Goal: Information Seeking & Learning: Learn about a topic

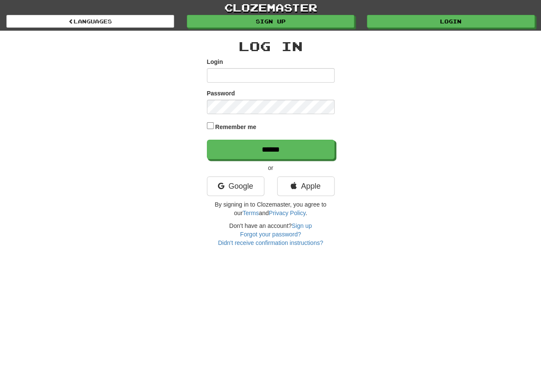
click at [222, 76] on input "Login" at bounding box center [271, 75] width 128 height 14
type input "**********"
click at [270, 150] on input "******" at bounding box center [271, 150] width 128 height 20
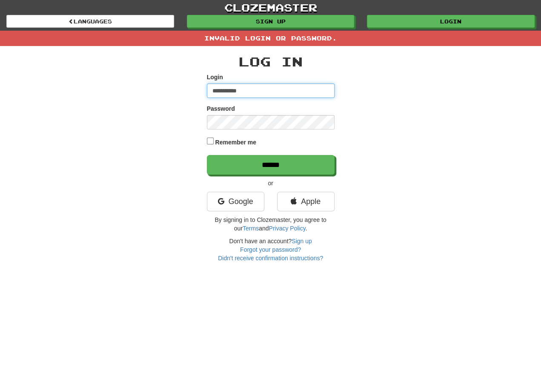
click at [253, 90] on input "**********" at bounding box center [271, 90] width 128 height 14
type input "**********"
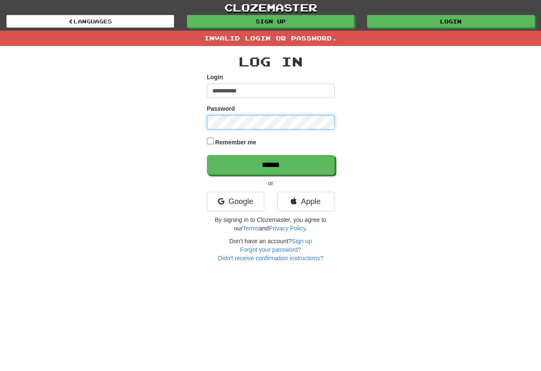
click at [270, 165] on input "******" at bounding box center [271, 165] width 128 height 20
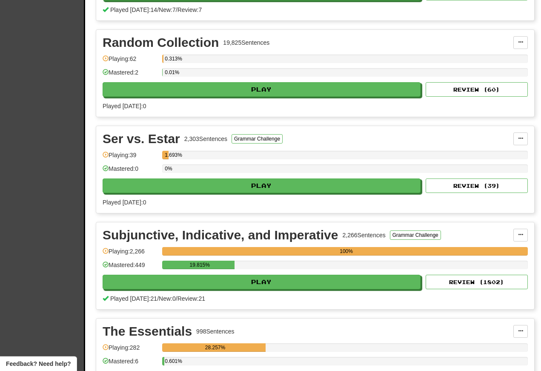
scroll to position [3046, 0]
click at [192, 289] on button "Play" at bounding box center [262, 282] width 318 height 14
select select "**"
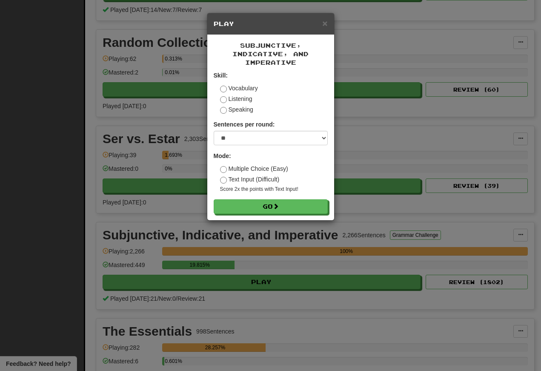
click at [250, 212] on button "Go" at bounding box center [271, 206] width 114 height 14
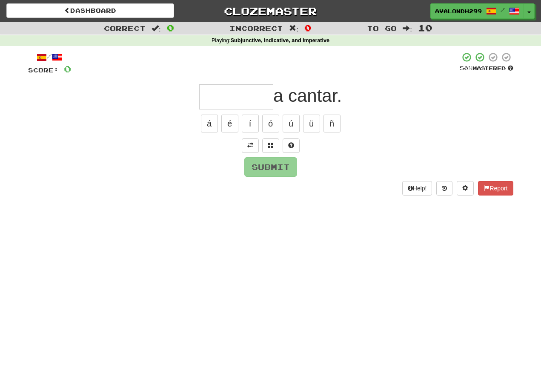
click at [210, 99] on input "text" at bounding box center [236, 96] width 74 height 25
click at [249, 147] on span at bounding box center [250, 145] width 6 height 6
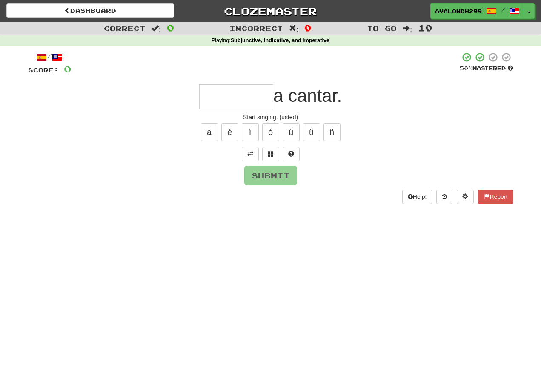
click at [207, 97] on input "text" at bounding box center [236, 96] width 74 height 25
type input "*"
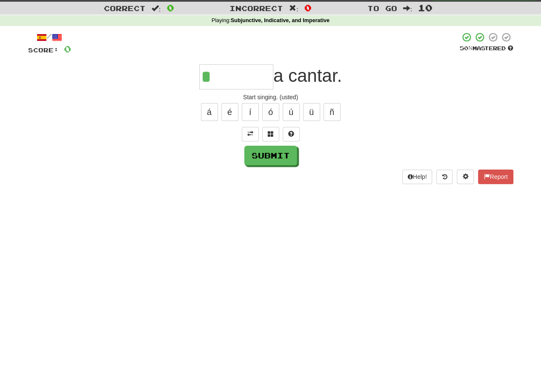
click at [269, 144] on div "/ Score: 0 50 % Mastered * a cantar. Start singing. (usted) á é í ó ú ü ñ Submi…" at bounding box center [270, 128] width 485 height 152
click at [275, 139] on button at bounding box center [270, 134] width 17 height 14
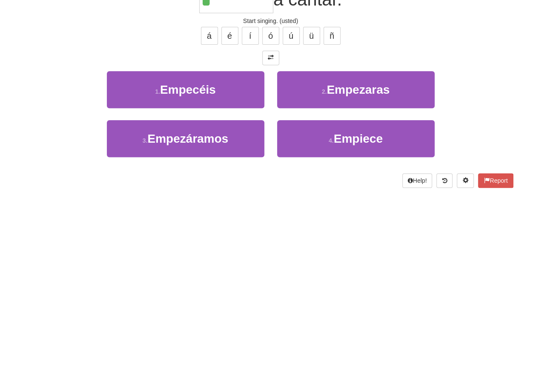
click at [302, 196] on button "4 . Empiece" at bounding box center [356, 214] width 158 height 37
type input "*******"
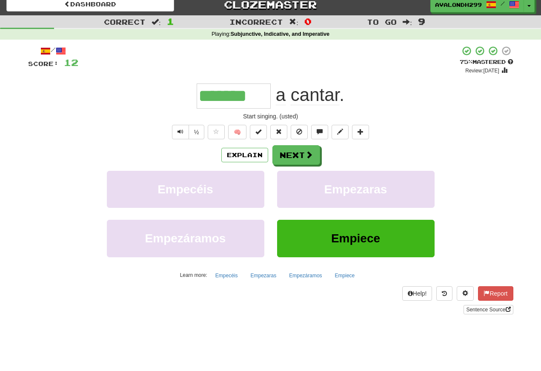
scroll to position [7, 0]
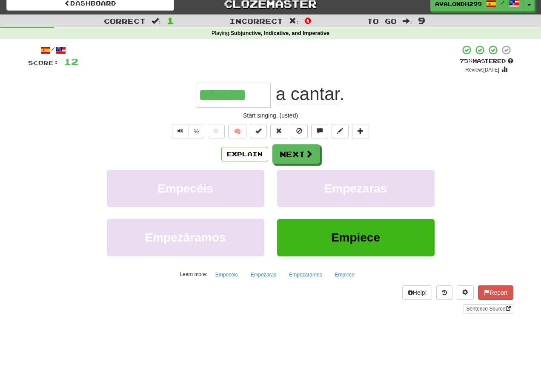
click at [286, 152] on button "Next" at bounding box center [297, 154] width 48 height 20
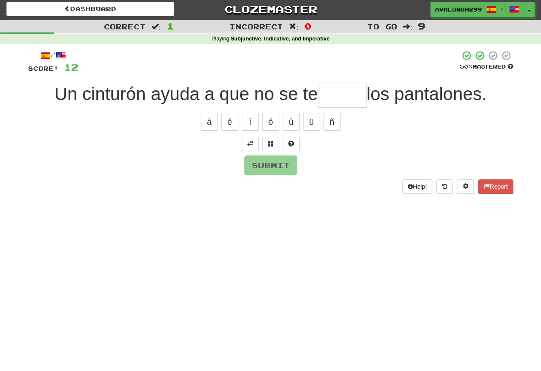
scroll to position [0, 0]
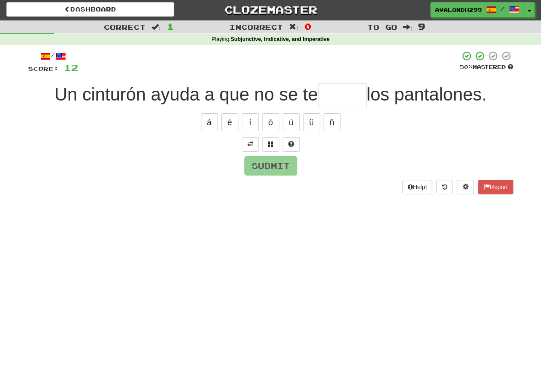
click at [252, 142] on span at bounding box center [250, 145] width 6 height 6
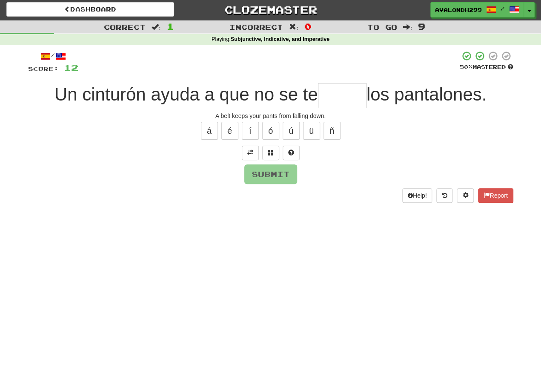
scroll to position [1, 0]
click at [330, 100] on input "text" at bounding box center [342, 95] width 49 height 25
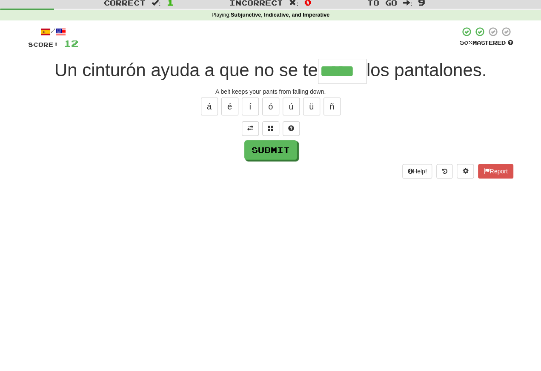
type input "*****"
click at [262, 165] on button "Submit" at bounding box center [270, 175] width 53 height 20
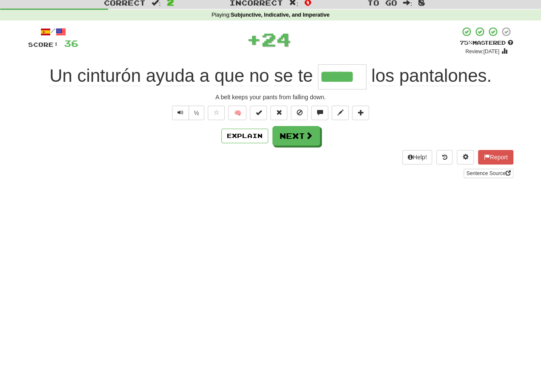
scroll to position [26, 0]
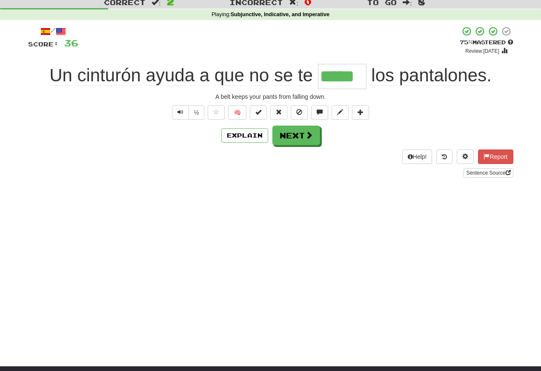
click at [175, 114] on button "Text-to-speech controls" at bounding box center [180, 112] width 17 height 14
click at [179, 112] on span "Text-to-speech controls" at bounding box center [181, 112] width 6 height 6
click at [183, 112] on button "Text-to-speech controls" at bounding box center [180, 112] width 17 height 14
click at [179, 109] on span "Text-to-speech controls" at bounding box center [181, 112] width 6 height 6
click at [181, 111] on span "Text-to-speech controls" at bounding box center [181, 112] width 6 height 6
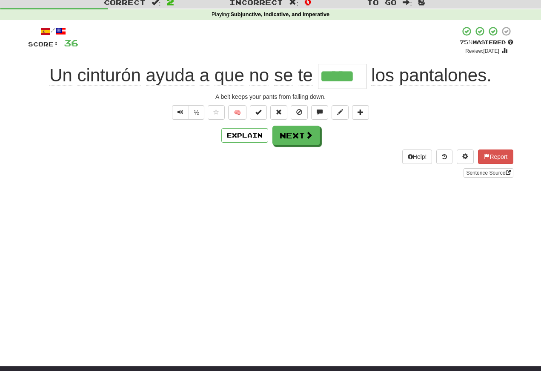
click at [181, 113] on span "Text-to-speech controls" at bounding box center [181, 112] width 6 height 6
click at [181, 108] on button "Text-to-speech controls" at bounding box center [180, 112] width 17 height 14
click at [180, 110] on span "Text-to-speech controls" at bounding box center [181, 112] width 6 height 6
click at [181, 115] on span "Text-to-speech controls" at bounding box center [181, 112] width 6 height 6
click at [288, 137] on button "Next" at bounding box center [297, 136] width 48 height 20
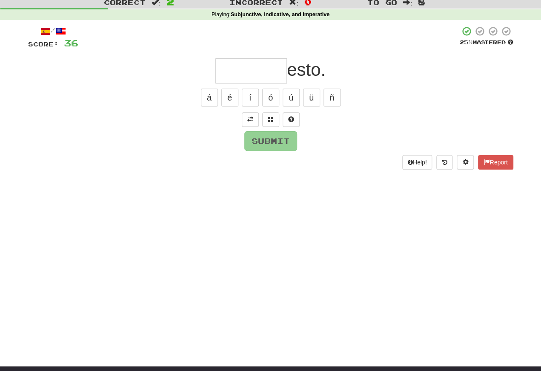
click at [250, 118] on span at bounding box center [250, 119] width 6 height 6
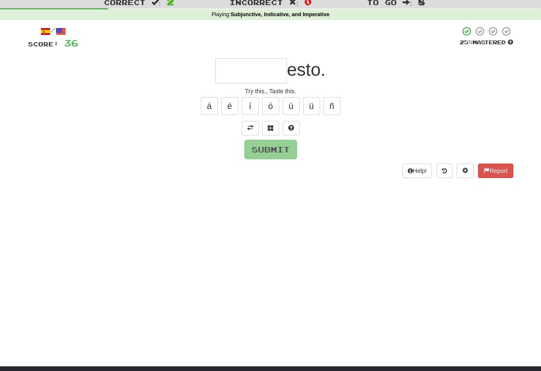
click at [222, 75] on input "text" at bounding box center [251, 70] width 72 height 25
type input "*"
click at [264, 161] on div "/ Score: 36 25 % Mastered ******* esto. Try this., Taste this. á é í ó ú ü ñ Su…" at bounding box center [270, 102] width 485 height 152
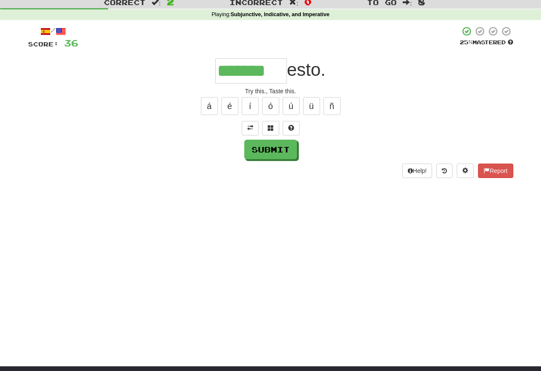
click at [253, 150] on button "Submit" at bounding box center [270, 150] width 53 height 20
type input "*******"
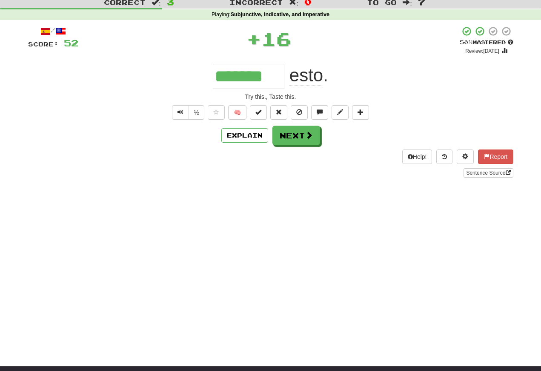
click at [177, 107] on button "Text-to-speech controls" at bounding box center [180, 112] width 17 height 14
click at [182, 114] on span "Text-to-speech controls" at bounding box center [181, 112] width 6 height 6
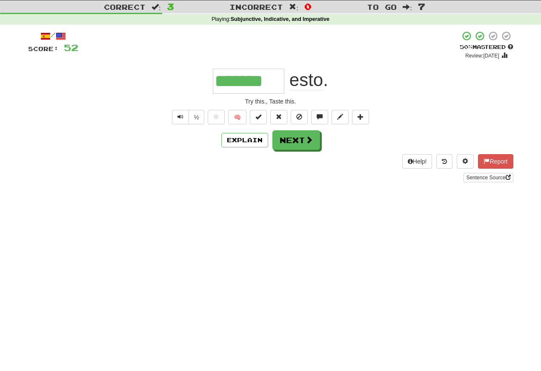
scroll to position [20, 0]
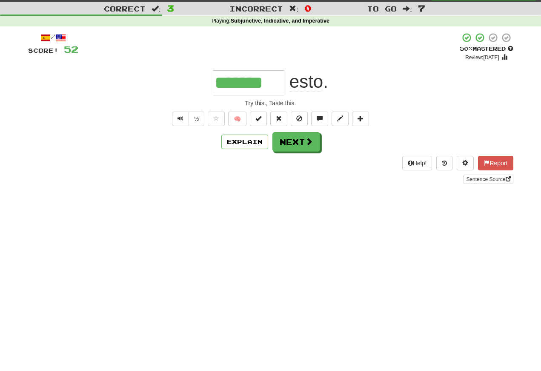
click at [178, 121] on span "Text-to-speech controls" at bounding box center [181, 118] width 6 height 6
click at [183, 115] on button "Text-to-speech controls" at bounding box center [180, 119] width 17 height 14
click at [182, 121] on span "Text-to-speech controls" at bounding box center [181, 118] width 6 height 6
click at [178, 121] on span "Text-to-speech controls" at bounding box center [181, 118] width 6 height 6
click at [182, 124] on button "Text-to-speech controls" at bounding box center [180, 119] width 17 height 14
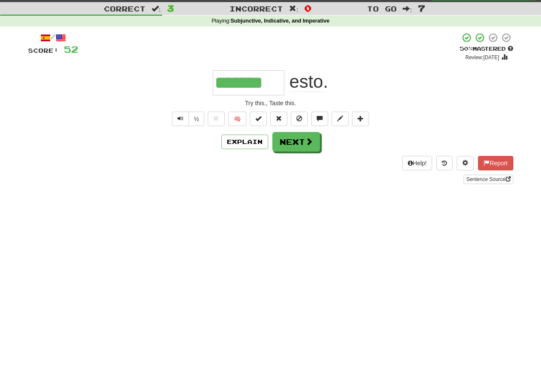
click at [178, 119] on span "Text-to-speech controls" at bounding box center [181, 118] width 6 height 6
click at [184, 123] on button "Text-to-speech controls" at bounding box center [180, 119] width 17 height 14
click at [178, 118] on span "Text-to-speech controls" at bounding box center [181, 118] width 6 height 6
click at [182, 121] on span "Text-to-speech controls" at bounding box center [181, 118] width 6 height 6
click at [180, 126] on button "Text-to-speech controls" at bounding box center [180, 119] width 17 height 14
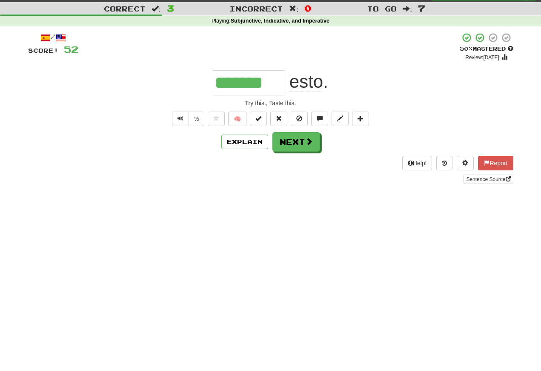
click at [287, 146] on button "Next" at bounding box center [297, 142] width 48 height 20
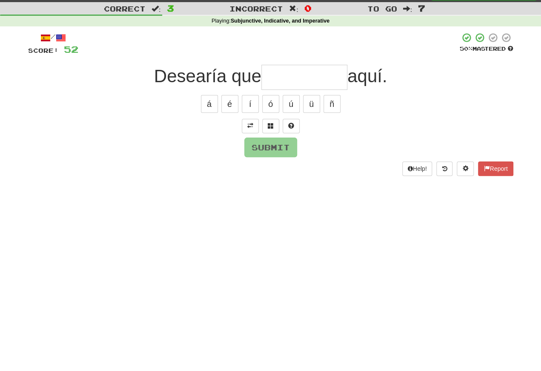
click at [247, 126] on button at bounding box center [250, 126] width 17 height 14
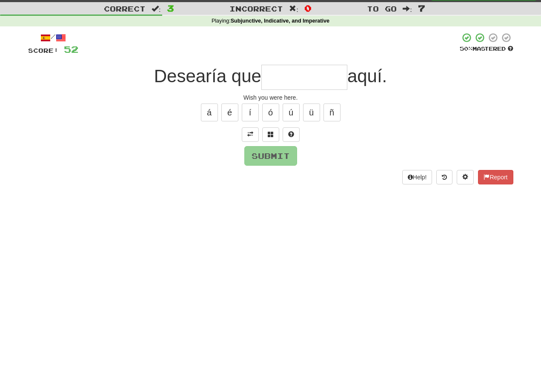
click at [272, 77] on input "text" at bounding box center [304, 77] width 86 height 25
type input "**********"
click at [262, 149] on button "Submit" at bounding box center [270, 156] width 53 height 20
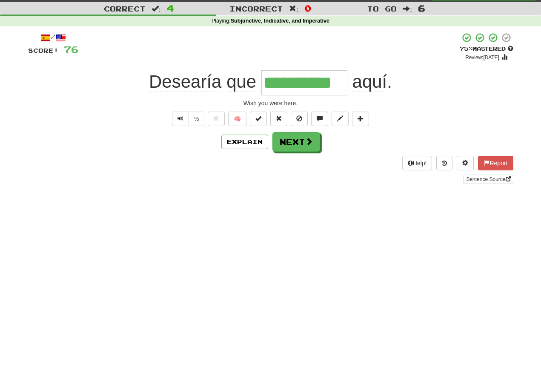
click at [181, 119] on span "Text-to-speech controls" at bounding box center [181, 118] width 6 height 6
click at [172, 113] on button "Text-to-speech controls" at bounding box center [180, 119] width 17 height 14
click at [180, 119] on span "Text-to-speech controls" at bounding box center [181, 118] width 6 height 6
click at [185, 121] on button "Text-to-speech controls" at bounding box center [180, 119] width 17 height 14
click at [290, 146] on button "Next" at bounding box center [297, 142] width 48 height 20
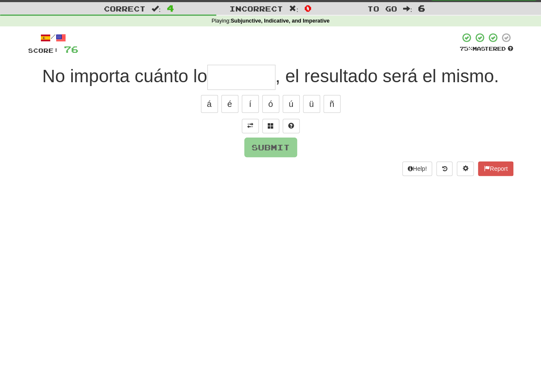
click at [255, 131] on button at bounding box center [250, 126] width 17 height 14
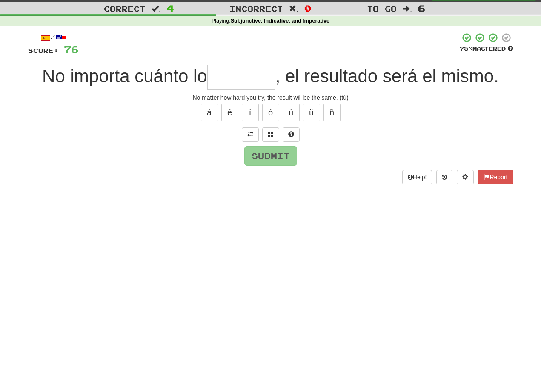
click at [211, 76] on input "text" at bounding box center [241, 77] width 68 height 25
type input "*"
type input "********"
click at [260, 165] on div "/ Score: 76 75 % Mastered No importa cuánto lo ******** , el resultado será el …" at bounding box center [270, 108] width 485 height 152
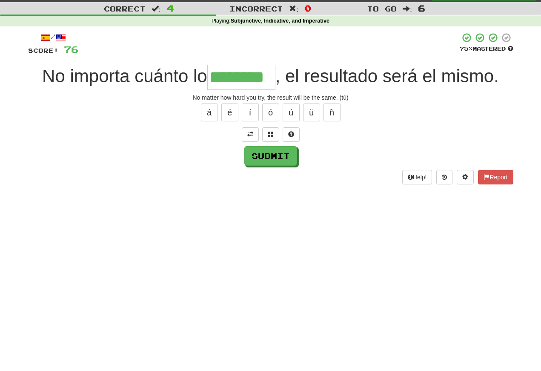
click at [261, 158] on button "Submit" at bounding box center [270, 156] width 53 height 20
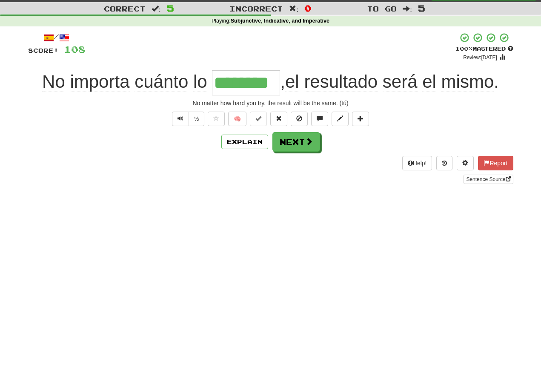
click at [286, 142] on button "Next" at bounding box center [297, 142] width 48 height 20
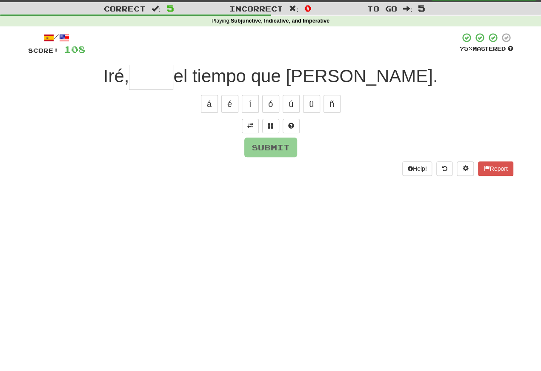
click at [249, 120] on button at bounding box center [250, 126] width 17 height 14
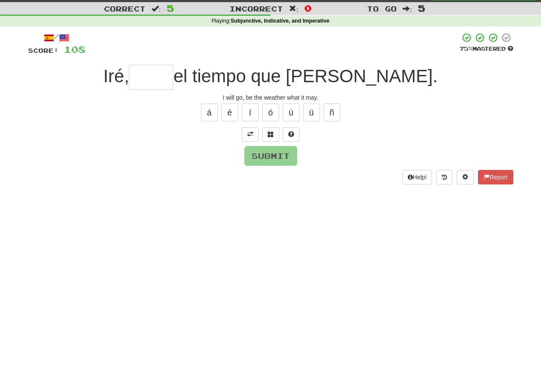
click at [173, 80] on input "text" at bounding box center [151, 77] width 44 height 25
type input "****"
click at [263, 152] on button "Submit" at bounding box center [270, 156] width 53 height 20
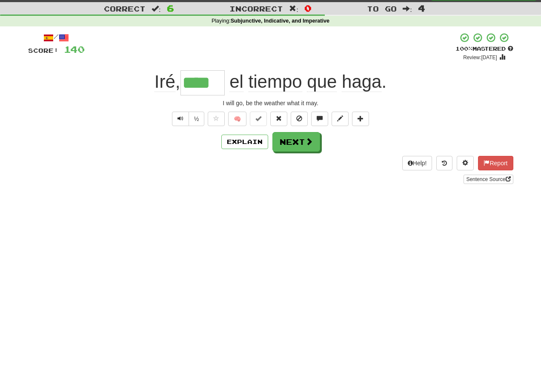
click at [175, 118] on button "Text-to-speech controls" at bounding box center [180, 119] width 17 height 14
click at [178, 121] on span "Text-to-speech controls" at bounding box center [181, 118] width 6 height 6
click at [178, 119] on span "Text-to-speech controls" at bounding box center [181, 118] width 6 height 6
click at [184, 118] on button "Text-to-speech controls" at bounding box center [180, 119] width 17 height 14
click at [178, 119] on span "Text-to-speech controls" at bounding box center [181, 118] width 6 height 6
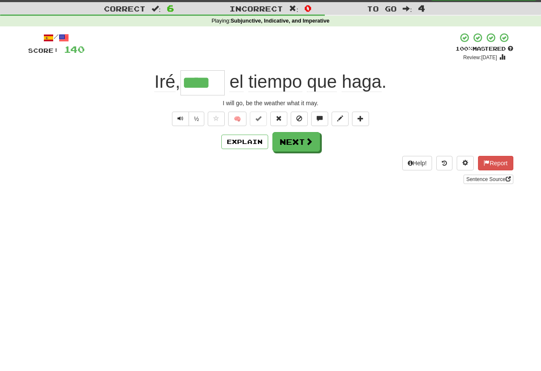
click at [179, 121] on span "Text-to-speech controls" at bounding box center [181, 118] width 6 height 6
click at [173, 116] on button "Text-to-speech controls" at bounding box center [180, 119] width 17 height 14
click at [178, 115] on span "Text-to-speech controls" at bounding box center [181, 118] width 6 height 6
click at [287, 145] on button "Next" at bounding box center [297, 142] width 48 height 20
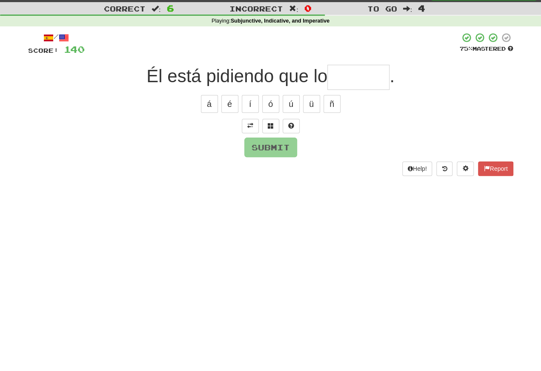
click at [249, 128] on span at bounding box center [250, 126] width 6 height 6
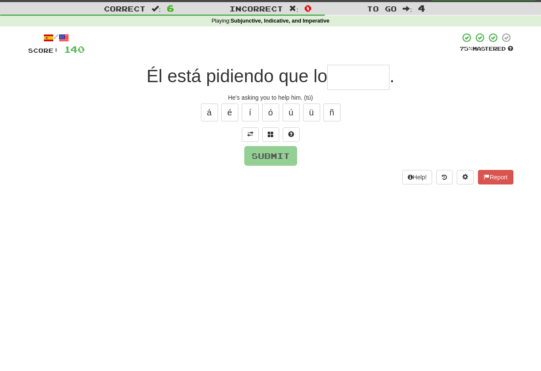
click at [248, 132] on span at bounding box center [250, 134] width 6 height 6
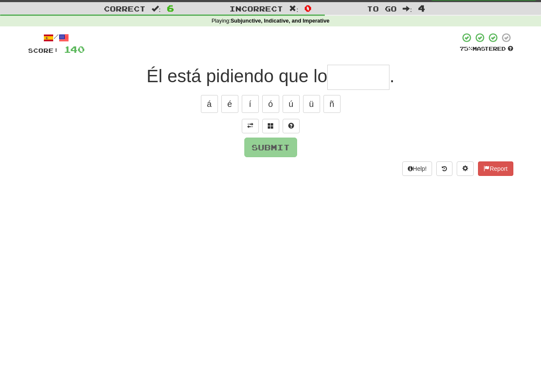
click at [342, 77] on input "text" at bounding box center [358, 77] width 62 height 25
click at [250, 128] on span at bounding box center [250, 126] width 6 height 6
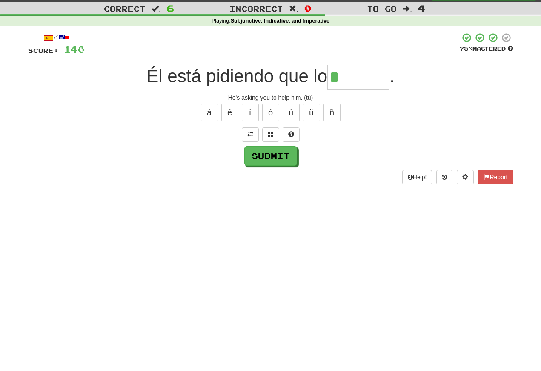
click at [347, 79] on input "*" at bounding box center [358, 77] width 62 height 25
type input "******"
click at [256, 149] on button "Submit" at bounding box center [270, 156] width 53 height 20
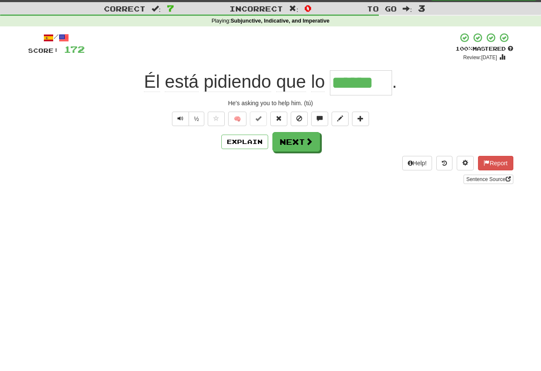
click at [178, 116] on span "Text-to-speech controls" at bounding box center [181, 118] width 6 height 6
click at [176, 116] on button "Text-to-speech controls" at bounding box center [180, 119] width 17 height 14
click at [178, 118] on span "Text-to-speech controls" at bounding box center [181, 118] width 6 height 6
click at [178, 120] on span "Text-to-speech controls" at bounding box center [181, 118] width 6 height 6
click at [179, 119] on span "Text-to-speech controls" at bounding box center [181, 118] width 6 height 6
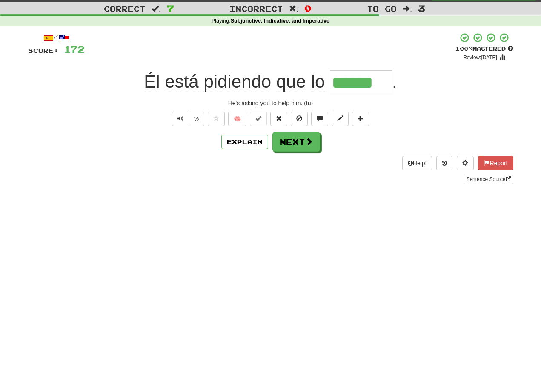
click at [184, 121] on button "Text-to-speech controls" at bounding box center [180, 119] width 17 height 14
click at [178, 118] on span "Text-to-speech controls" at bounding box center [181, 118] width 6 height 6
click at [181, 116] on span "Text-to-speech controls" at bounding box center [181, 118] width 6 height 6
click at [180, 121] on span "Text-to-speech controls" at bounding box center [181, 118] width 6 height 6
click at [179, 115] on button "Text-to-speech controls" at bounding box center [180, 119] width 17 height 14
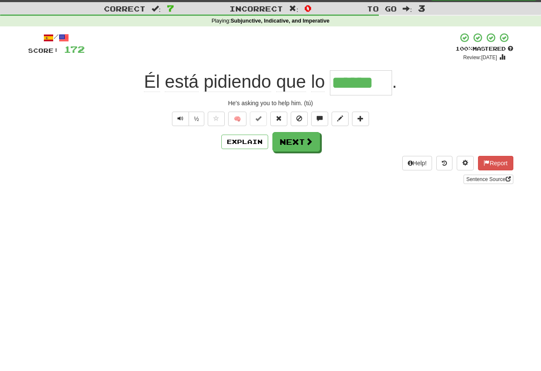
click at [283, 148] on button "Next" at bounding box center [297, 142] width 48 height 20
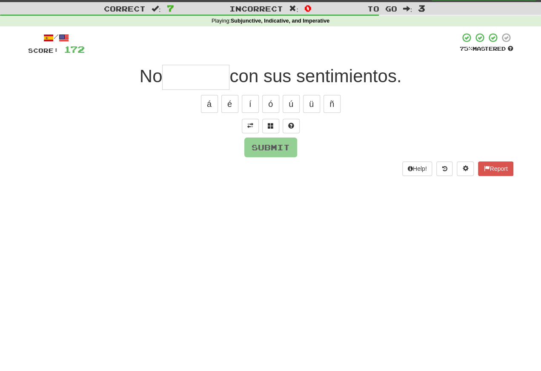
click at [250, 125] on span at bounding box center [250, 126] width 6 height 6
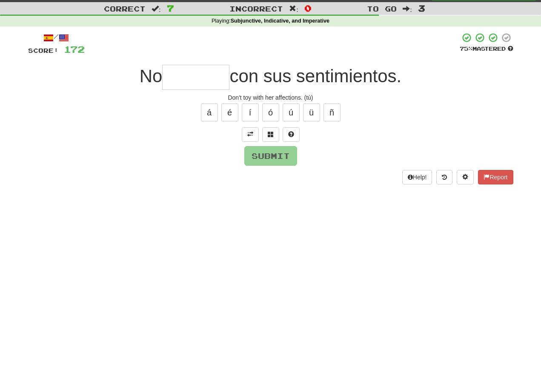
click at [180, 82] on input "text" at bounding box center [195, 77] width 67 height 25
type input "*******"
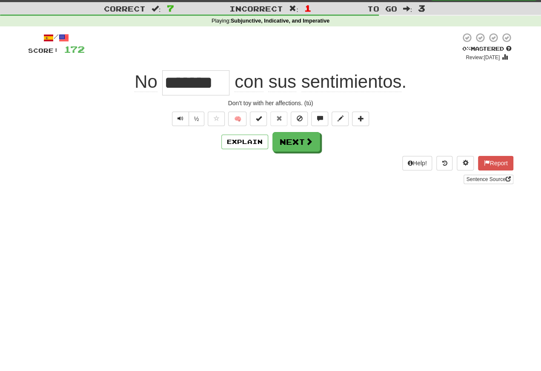
click at [178, 118] on span "Text-to-speech controls" at bounding box center [181, 118] width 6 height 6
click at [178, 120] on span "Text-to-speech controls" at bounding box center [181, 118] width 6 height 6
click at [181, 121] on span "Text-to-speech controls" at bounding box center [181, 118] width 6 height 6
click at [178, 119] on span "Text-to-speech controls" at bounding box center [181, 118] width 6 height 6
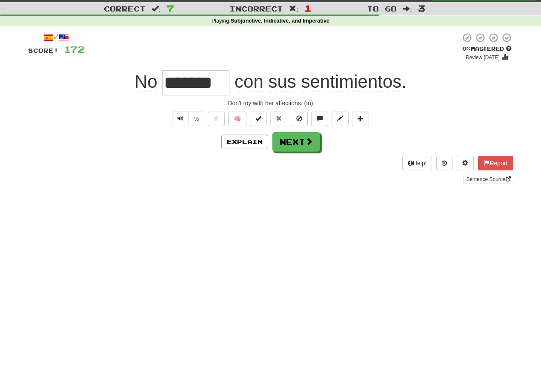
click at [175, 122] on button "Text-to-speech controls" at bounding box center [180, 119] width 17 height 14
click at [178, 118] on span "Text-to-speech controls" at bounding box center [181, 118] width 6 height 6
click at [183, 117] on button "Text-to-speech controls" at bounding box center [180, 119] width 17 height 14
click at [287, 144] on button "Next" at bounding box center [297, 142] width 48 height 20
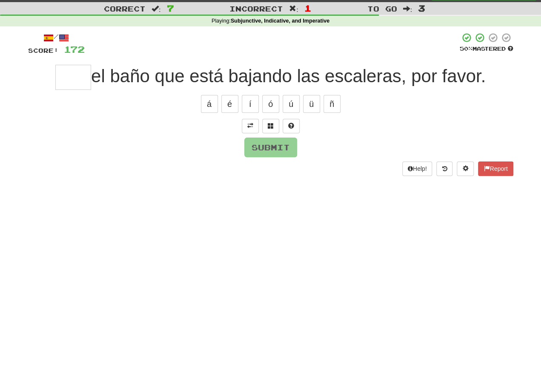
click at [248, 123] on span at bounding box center [250, 126] width 6 height 6
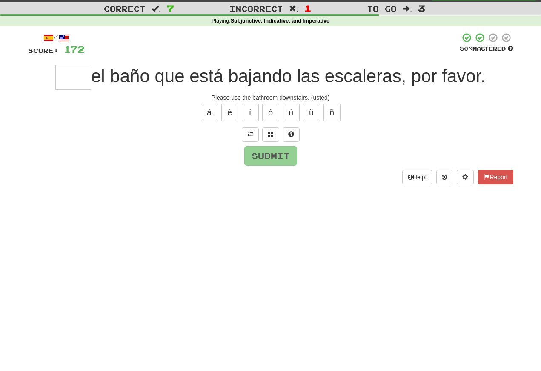
click at [66, 77] on input "text" at bounding box center [73, 77] width 36 height 25
type input "*"
click at [261, 170] on div "/ Score: 172 50 % Mastered *** el baño que está bajando las escaleras, por favo…" at bounding box center [270, 108] width 485 height 152
click at [255, 154] on button "Submit" at bounding box center [270, 156] width 53 height 20
type input "***"
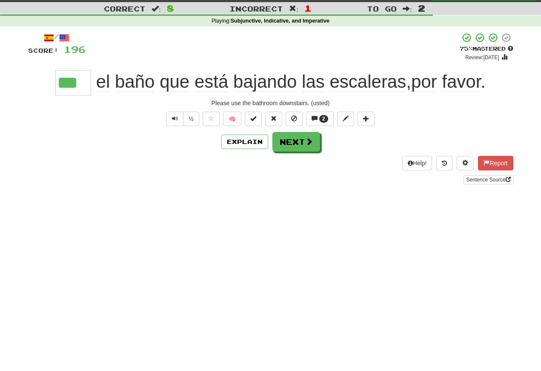
click at [172, 119] on span "Text-to-speech controls" at bounding box center [175, 118] width 6 height 6
click at [171, 116] on button "Text-to-speech controls" at bounding box center [175, 119] width 17 height 14
click at [172, 121] on span "Text-to-speech controls" at bounding box center [175, 118] width 6 height 6
click at [296, 151] on button "Next" at bounding box center [297, 142] width 48 height 20
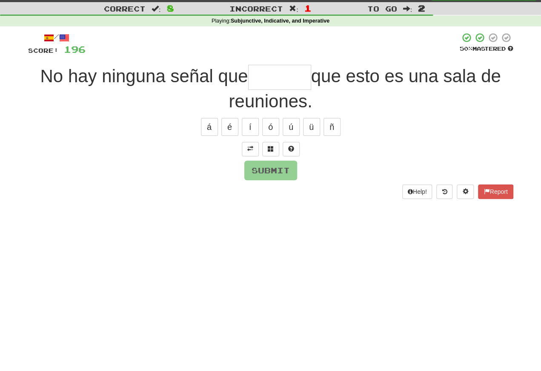
click at [250, 150] on span at bounding box center [250, 149] width 6 height 6
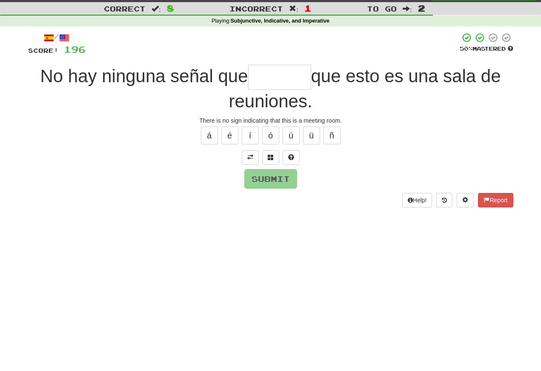
click at [249, 81] on input "text" at bounding box center [279, 77] width 63 height 25
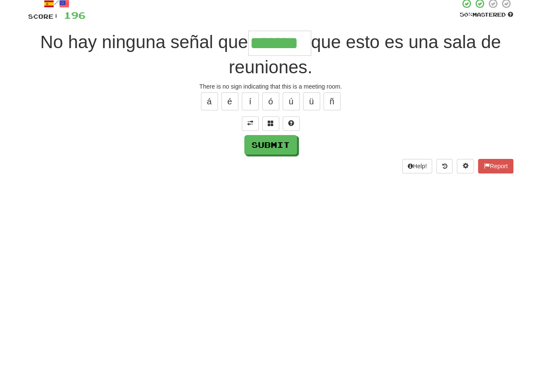
type input "*******"
click at [266, 169] on button "Submit" at bounding box center [270, 179] width 53 height 20
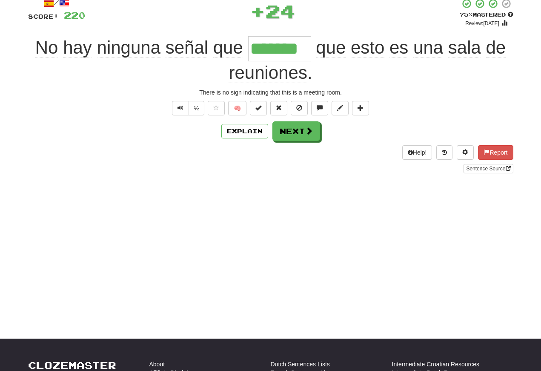
scroll to position [54, 0]
click at [175, 107] on button "Text-to-speech controls" at bounding box center [180, 108] width 17 height 14
click at [178, 110] on span "Text-to-speech controls" at bounding box center [181, 108] width 6 height 6
click at [178, 109] on span "Text-to-speech controls" at bounding box center [181, 108] width 6 height 6
click at [293, 134] on button "Next" at bounding box center [297, 131] width 48 height 20
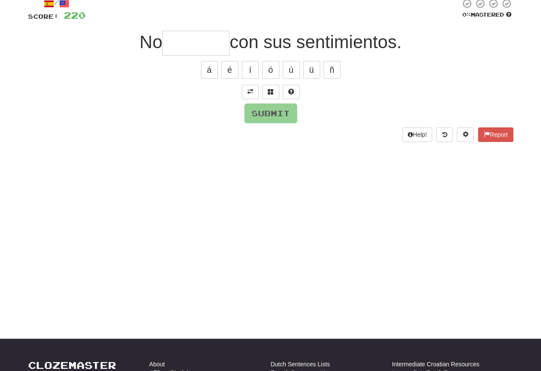
click at [245, 88] on button at bounding box center [250, 92] width 17 height 14
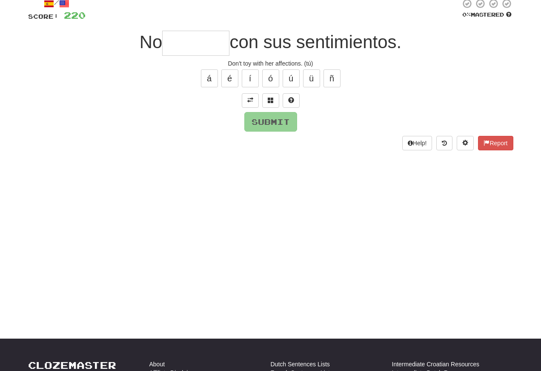
click at [173, 44] on input "text" at bounding box center [195, 43] width 67 height 25
type input "*******"
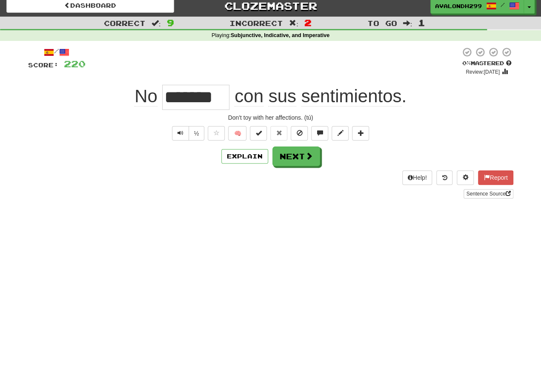
scroll to position [0, 0]
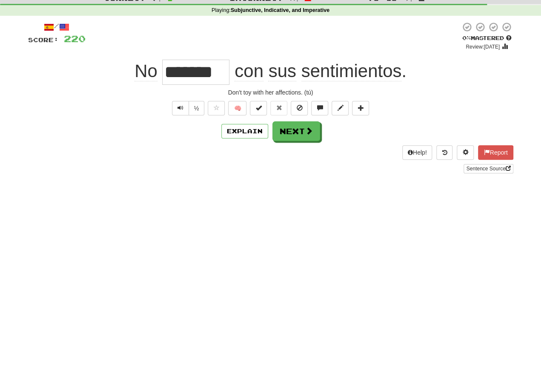
click at [286, 152] on button "Next" at bounding box center [297, 162] width 48 height 20
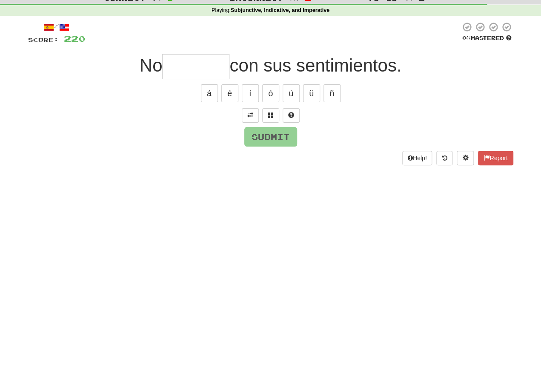
click at [182, 84] on input "text" at bounding box center [195, 96] width 67 height 25
type input "*******"
click at [262, 157] on button "Submit" at bounding box center [270, 167] width 53 height 20
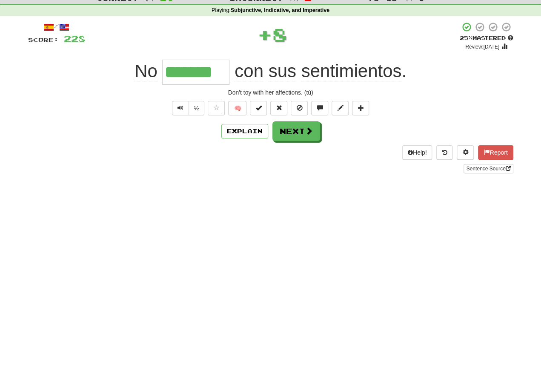
scroll to position [30, 0]
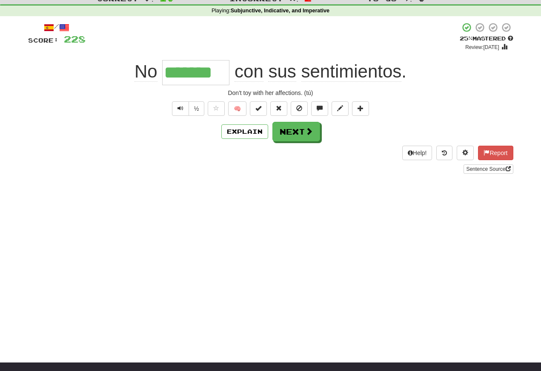
click at [175, 107] on button "Text-to-speech controls" at bounding box center [180, 108] width 17 height 14
click at [182, 116] on button "Text-to-speech controls" at bounding box center [180, 108] width 17 height 14
click at [285, 149] on div "Help! Report Sentence Source" at bounding box center [270, 160] width 485 height 28
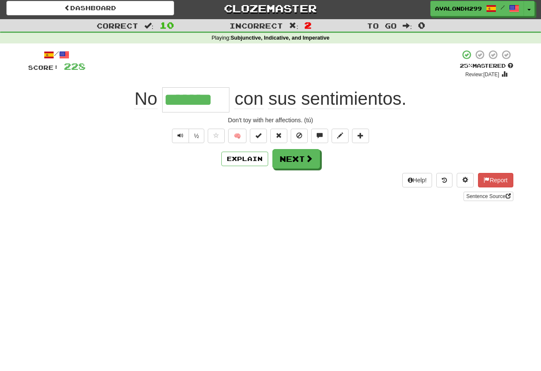
scroll to position [0, 0]
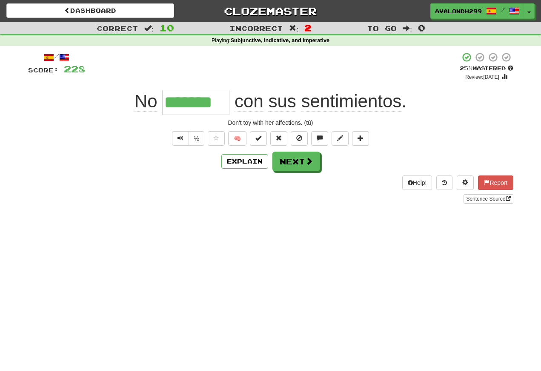
click at [289, 163] on button "Next" at bounding box center [297, 162] width 48 height 20
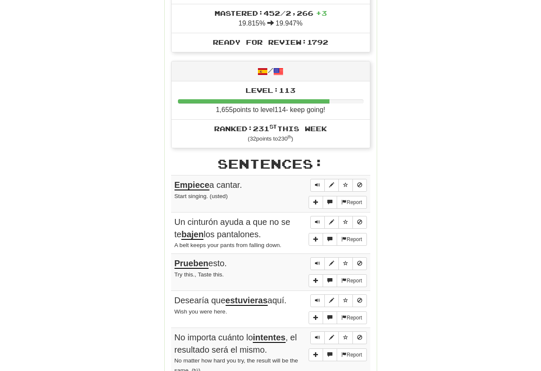
scroll to position [351, 0]
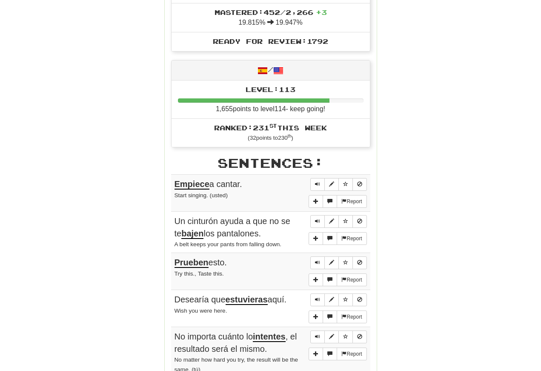
click at [313, 178] on button "Sentence controls" at bounding box center [317, 184] width 14 height 13
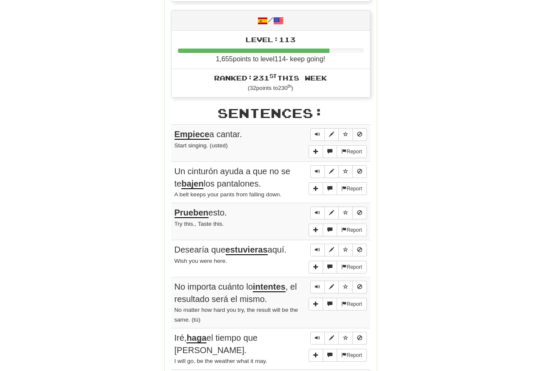
scroll to position [401, 0]
click at [311, 128] on button "Sentence controls" at bounding box center [317, 134] width 14 height 13
click at [314, 165] on button "Sentence controls" at bounding box center [317, 171] width 14 height 13
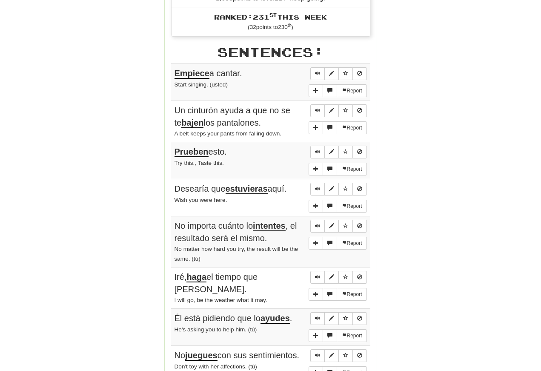
scroll to position [462, 0]
click at [313, 104] on button "Sentence controls" at bounding box center [317, 110] width 14 height 13
click at [312, 104] on button "Sentence controls" at bounding box center [317, 110] width 14 height 13
click at [317, 149] on span "Sentence controls" at bounding box center [317, 151] width 5 height 5
click at [315, 149] on span "Sentence controls" at bounding box center [317, 151] width 5 height 5
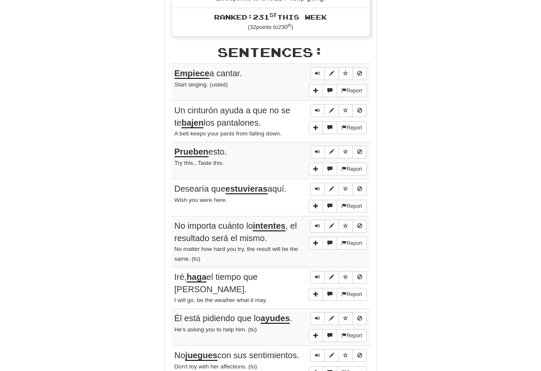
click at [316, 186] on span "Sentence controls" at bounding box center [317, 188] width 5 height 5
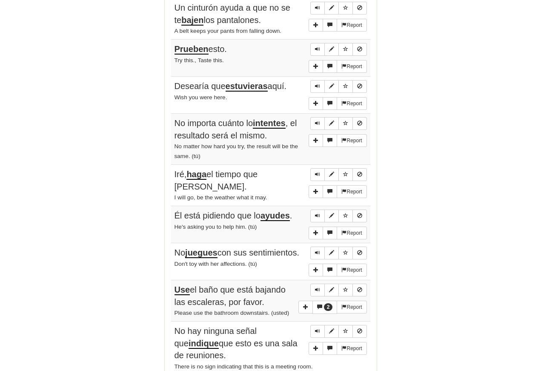
scroll to position [566, 0]
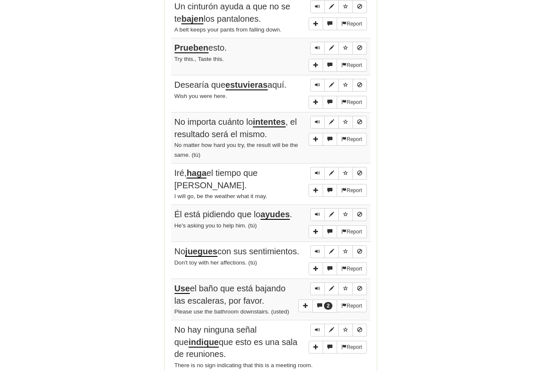
click at [316, 79] on button "Sentence controls" at bounding box center [317, 85] width 14 height 13
click at [319, 79] on button "Sentence controls" at bounding box center [317, 85] width 14 height 13
click at [316, 119] on span "Sentence controls" at bounding box center [317, 121] width 5 height 5
click at [313, 116] on button "Sentence controls" at bounding box center [317, 122] width 14 height 13
click at [315, 170] on span "Sentence controls" at bounding box center [317, 172] width 5 height 5
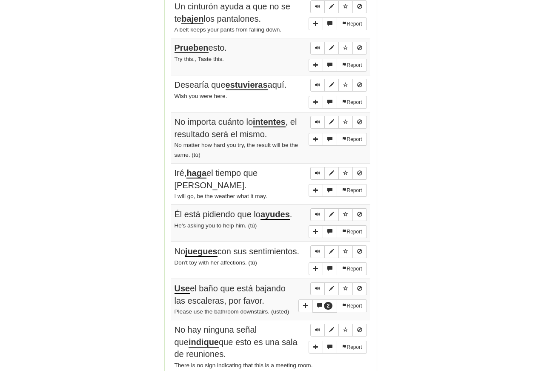
click at [317, 170] on span "Sentence controls" at bounding box center [317, 172] width 5 height 5
click at [319, 167] on button "Sentence controls" at bounding box center [317, 173] width 14 height 13
click at [316, 212] on span "Sentence controls" at bounding box center [317, 214] width 5 height 5
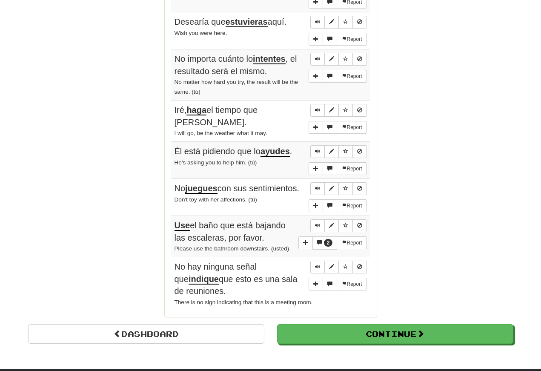
scroll to position [629, 0]
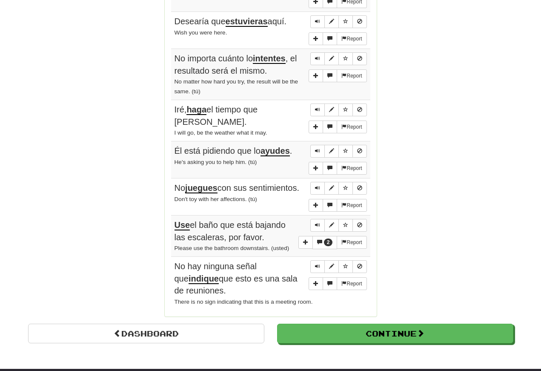
click at [313, 145] on button "Sentence controls" at bounding box center [317, 151] width 14 height 13
click at [314, 145] on button "Sentence controls" at bounding box center [317, 151] width 14 height 13
click at [319, 148] on span "Sentence controls" at bounding box center [317, 150] width 5 height 5
click at [324, 199] on button "More sentence controls" at bounding box center [330, 205] width 14 height 13
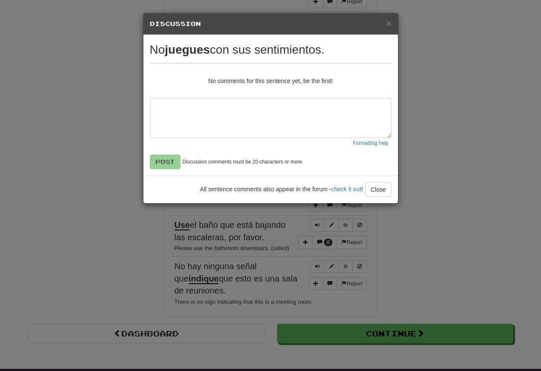
click at [376, 189] on button "Close" at bounding box center [378, 189] width 26 height 14
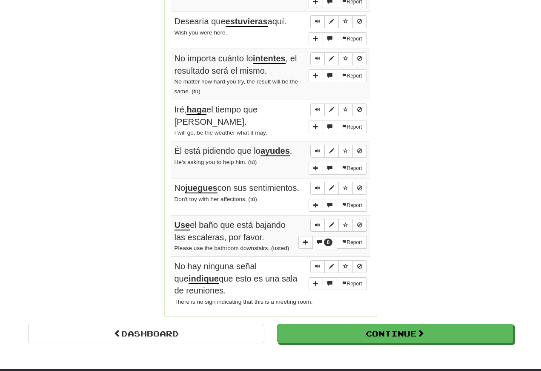
click at [310, 182] on button "Sentence controls" at bounding box center [317, 188] width 14 height 13
click at [320, 182] on button "Sentence controls" at bounding box center [317, 188] width 14 height 13
click at [315, 185] on span "Sentence controls" at bounding box center [317, 187] width 5 height 5
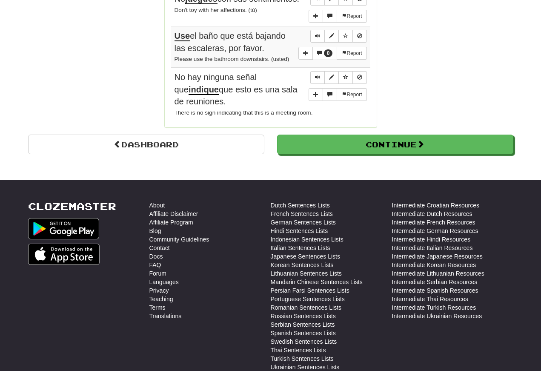
scroll to position [819, 0]
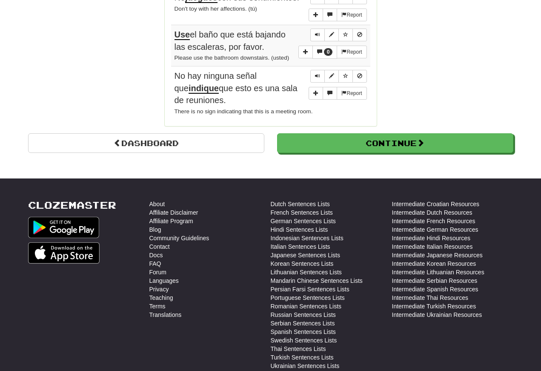
click at [316, 29] on button "Sentence controls" at bounding box center [317, 35] width 14 height 13
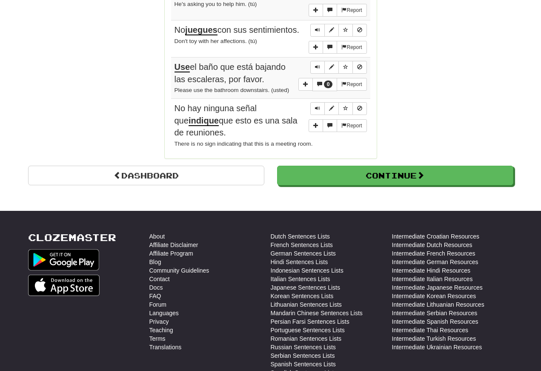
scroll to position [787, 0]
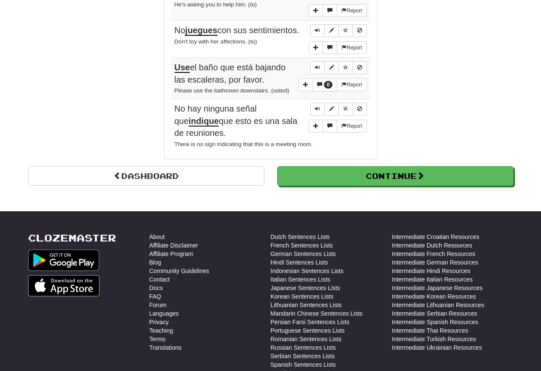
click at [317, 65] on span "Sentence controls" at bounding box center [317, 67] width 5 height 5
click at [316, 65] on span "Sentence controls" at bounding box center [317, 67] width 5 height 5
click at [316, 106] on span "Sentence controls" at bounding box center [317, 108] width 5 height 5
click at [316, 111] on button "Sentence controls" at bounding box center [317, 109] width 14 height 13
click at [313, 103] on button "Sentence controls" at bounding box center [317, 109] width 14 height 13
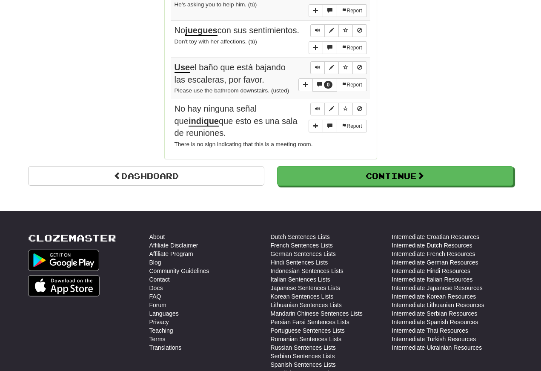
click at [316, 169] on button "Continue" at bounding box center [395, 176] width 236 height 20
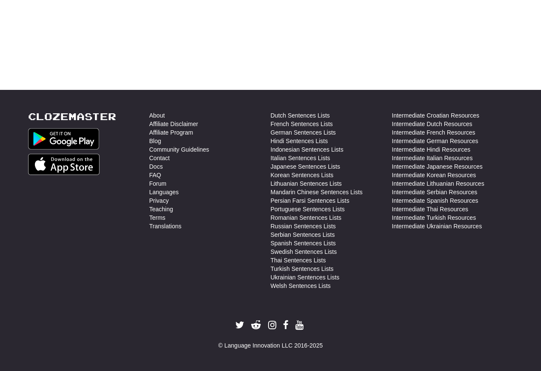
scroll to position [311, 0]
